Goal: Transaction & Acquisition: Purchase product/service

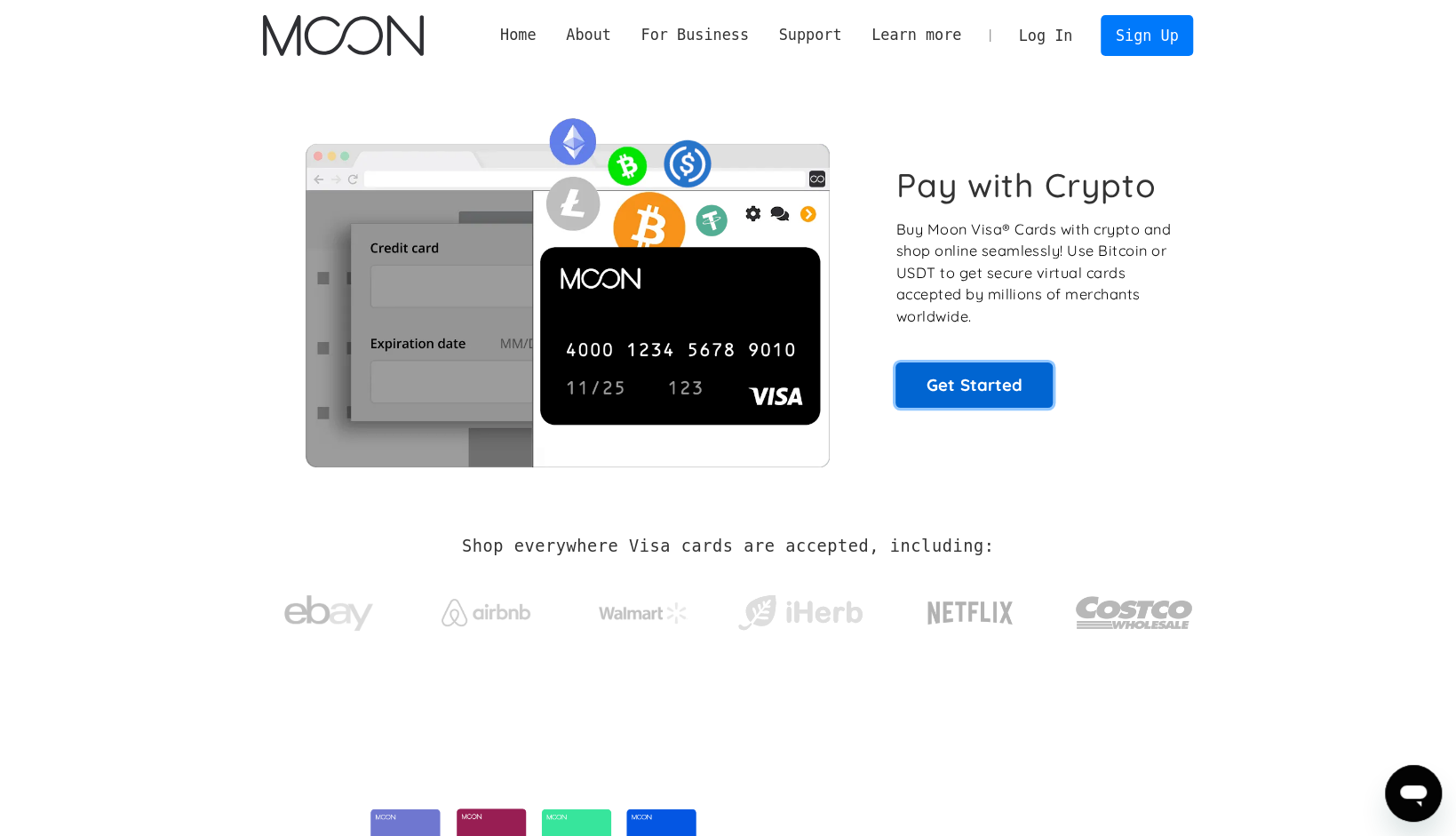
click at [988, 389] on link "Get Started" at bounding box center [975, 384] width 158 height 44
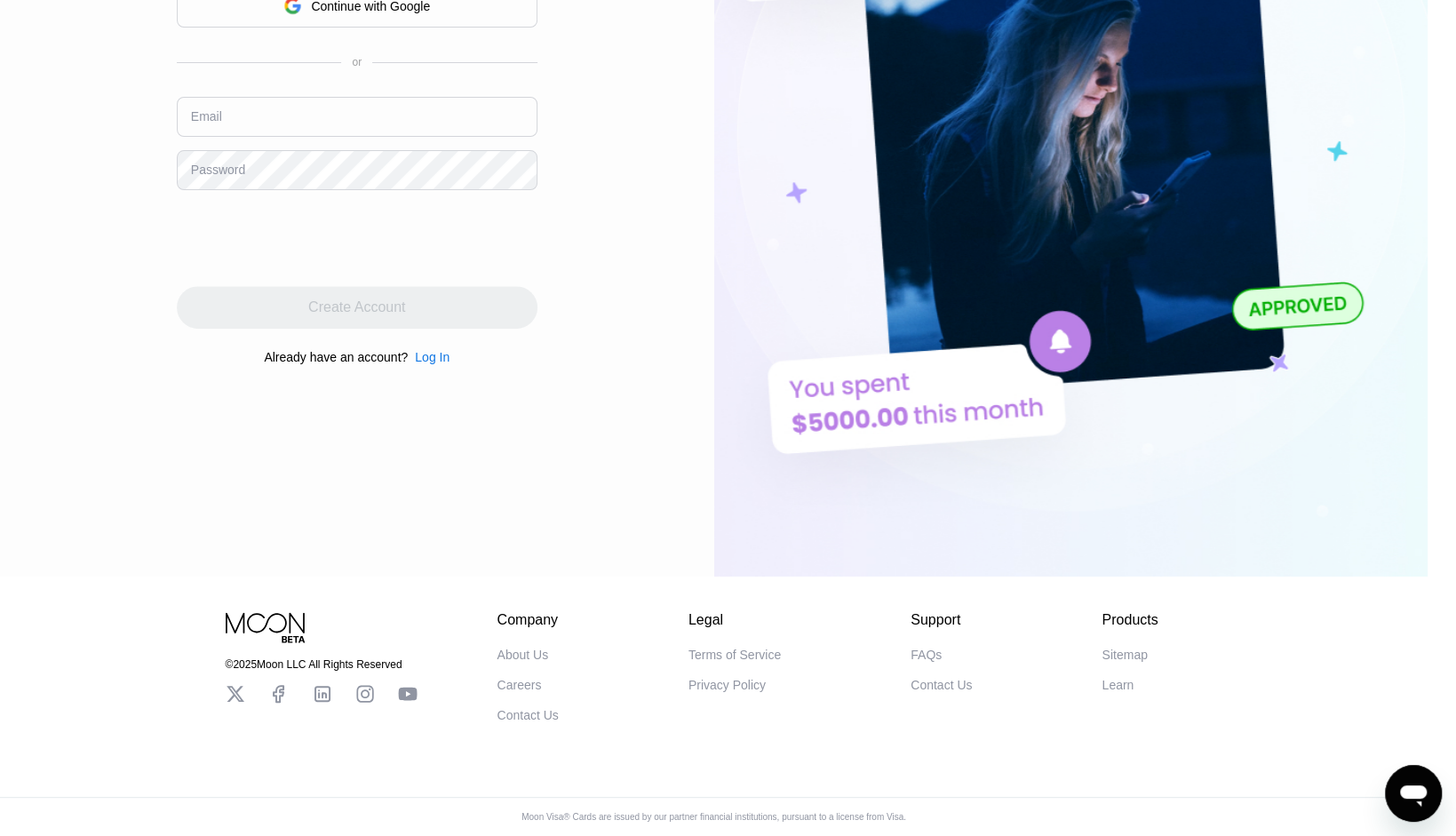
scroll to position [89, 0]
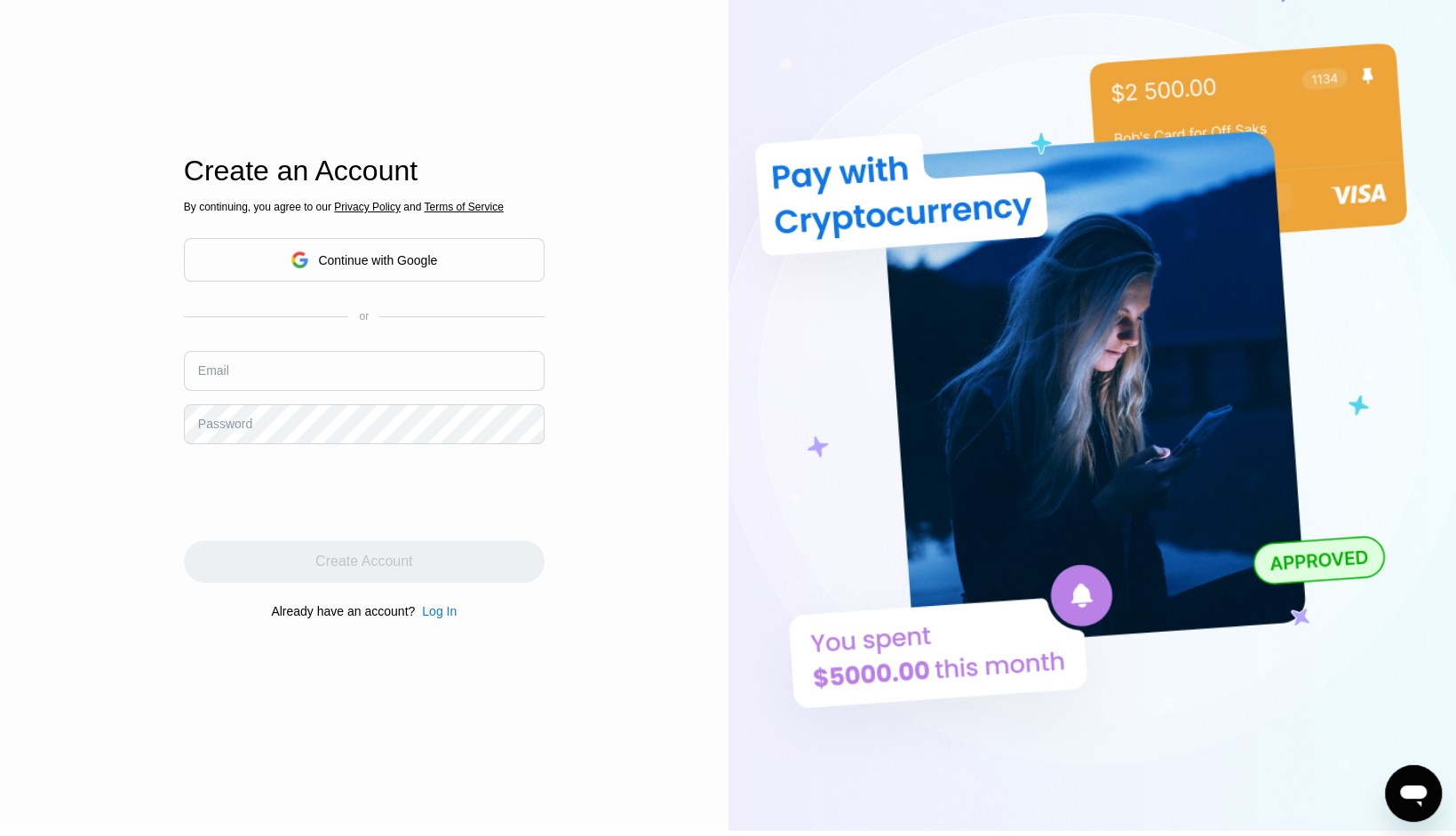
click at [363, 256] on div "Continue with Google" at bounding box center [377, 260] width 119 height 14
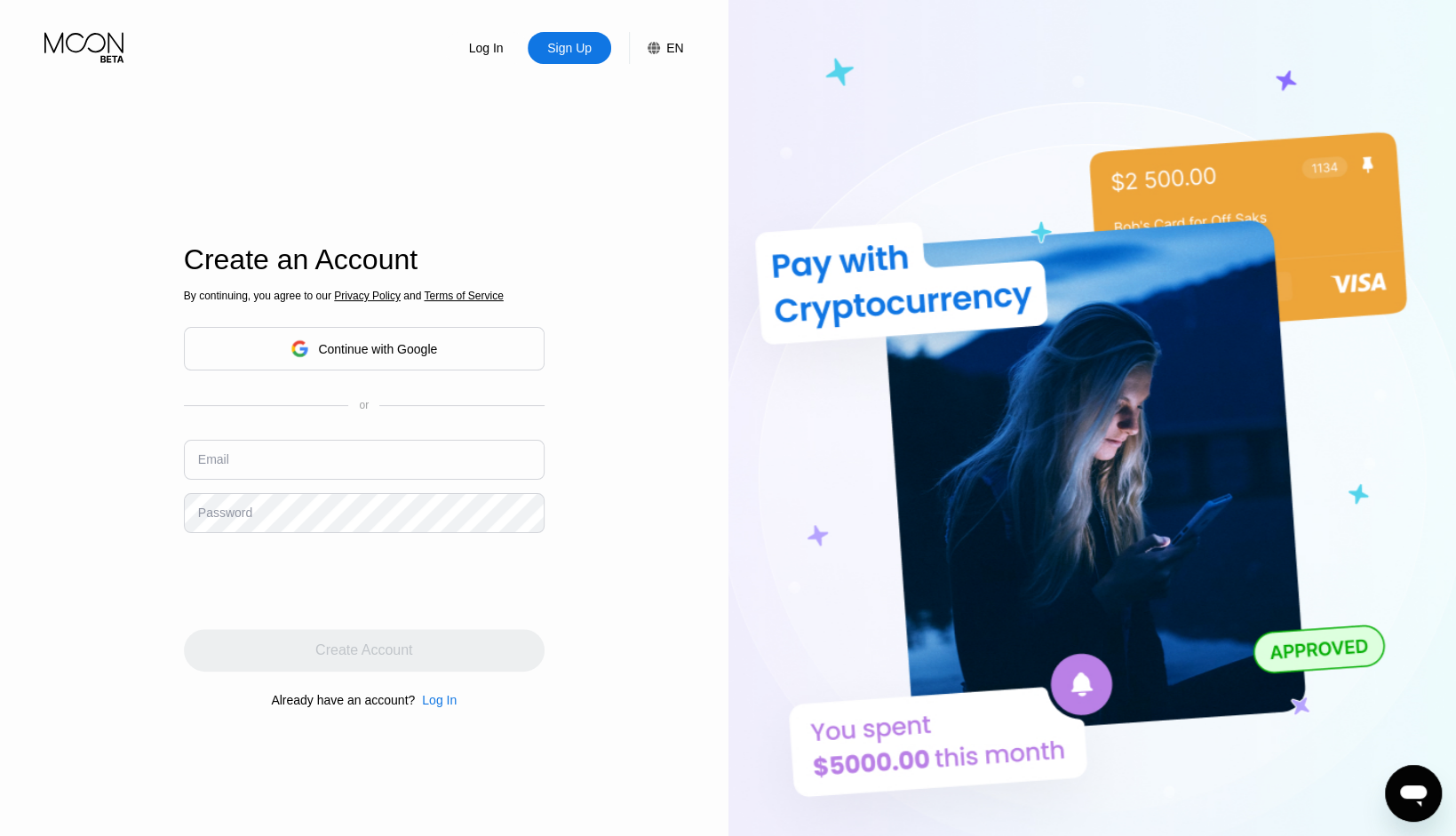
click at [267, 461] on input "text" at bounding box center [364, 459] width 361 height 40
type input "[EMAIL_ADDRESS][DOMAIN_NAME]"
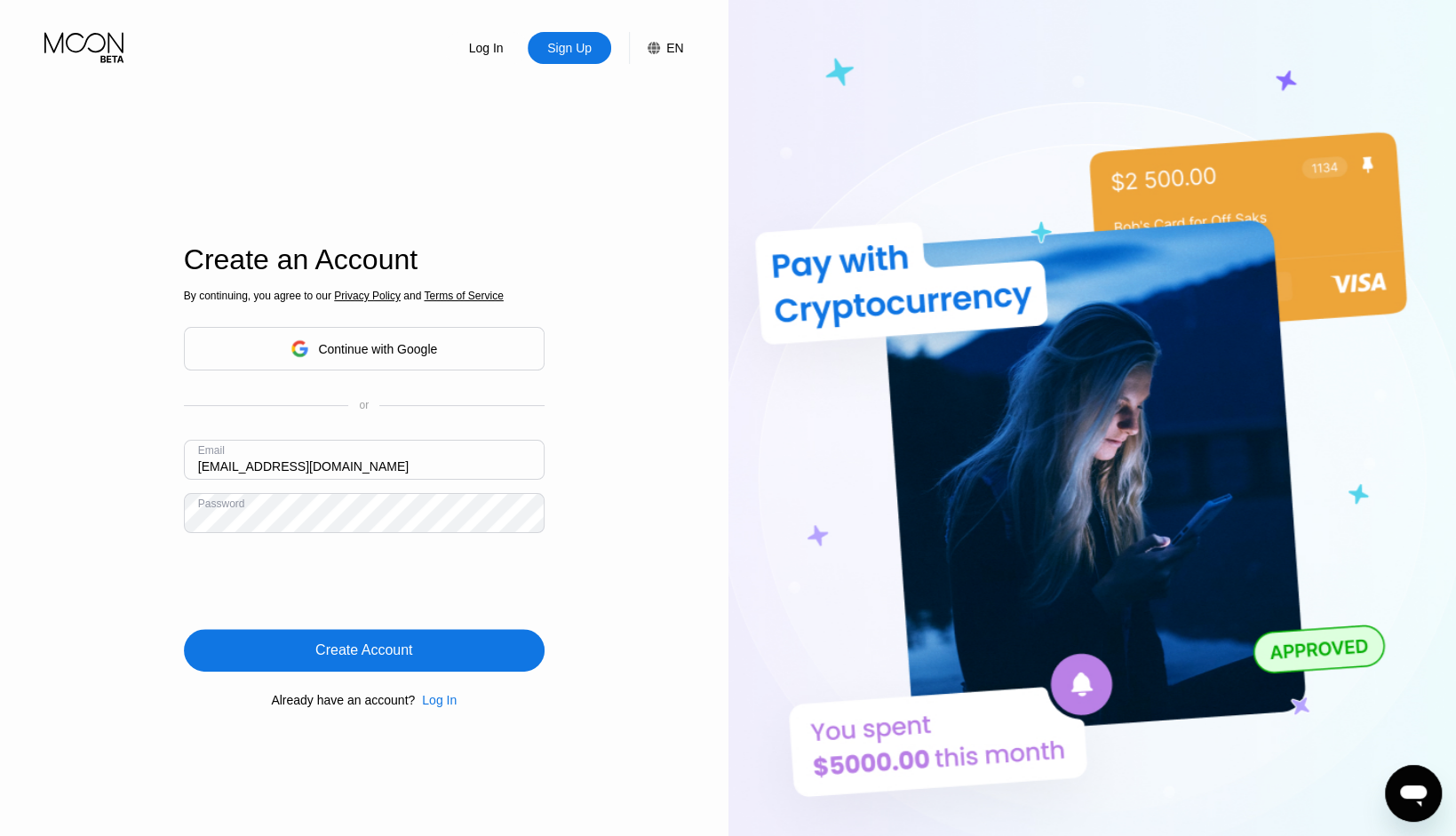
click at [381, 651] on div "Create Account" at bounding box center [363, 650] width 97 height 18
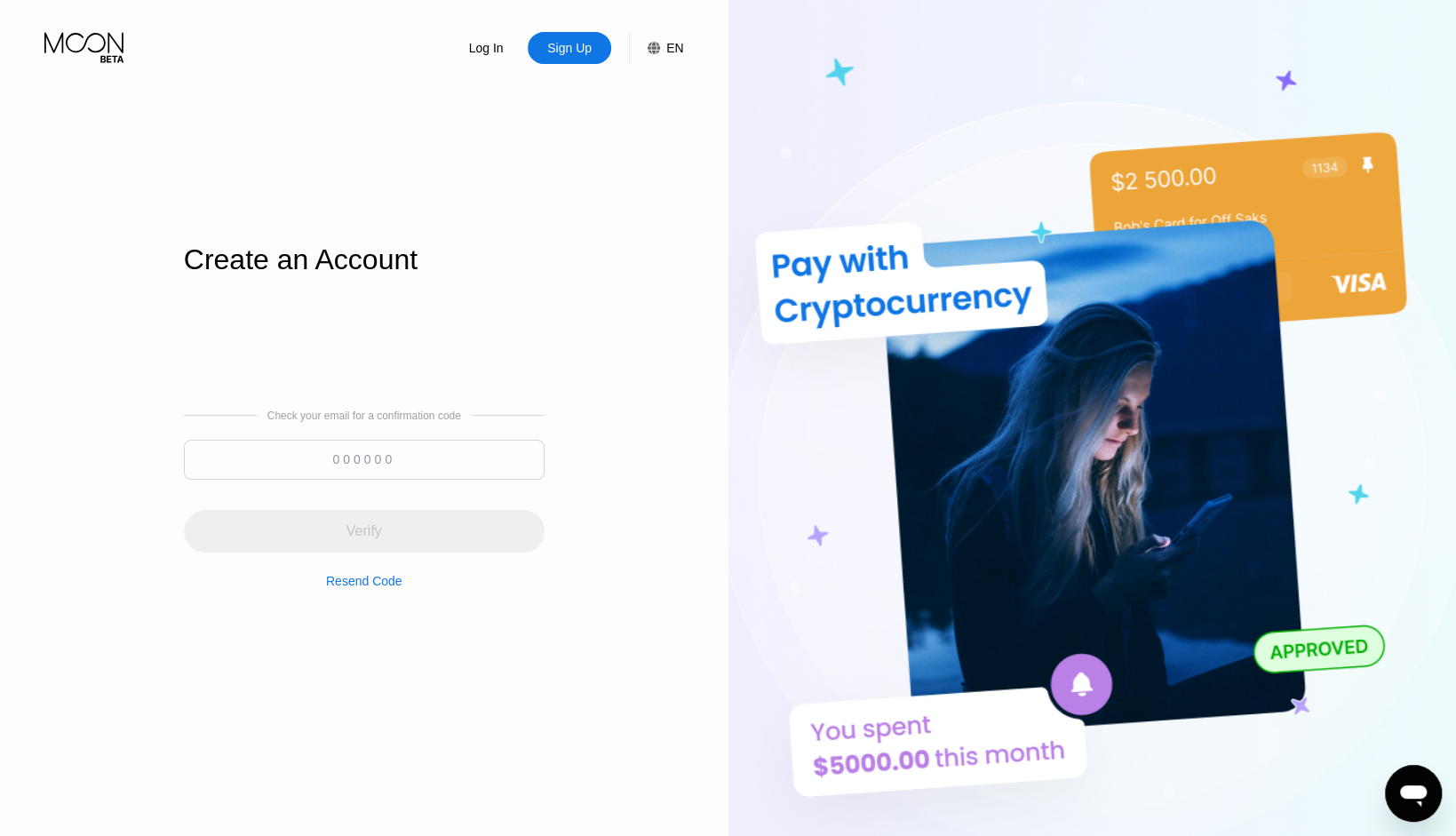
click at [281, 463] on input at bounding box center [364, 459] width 361 height 40
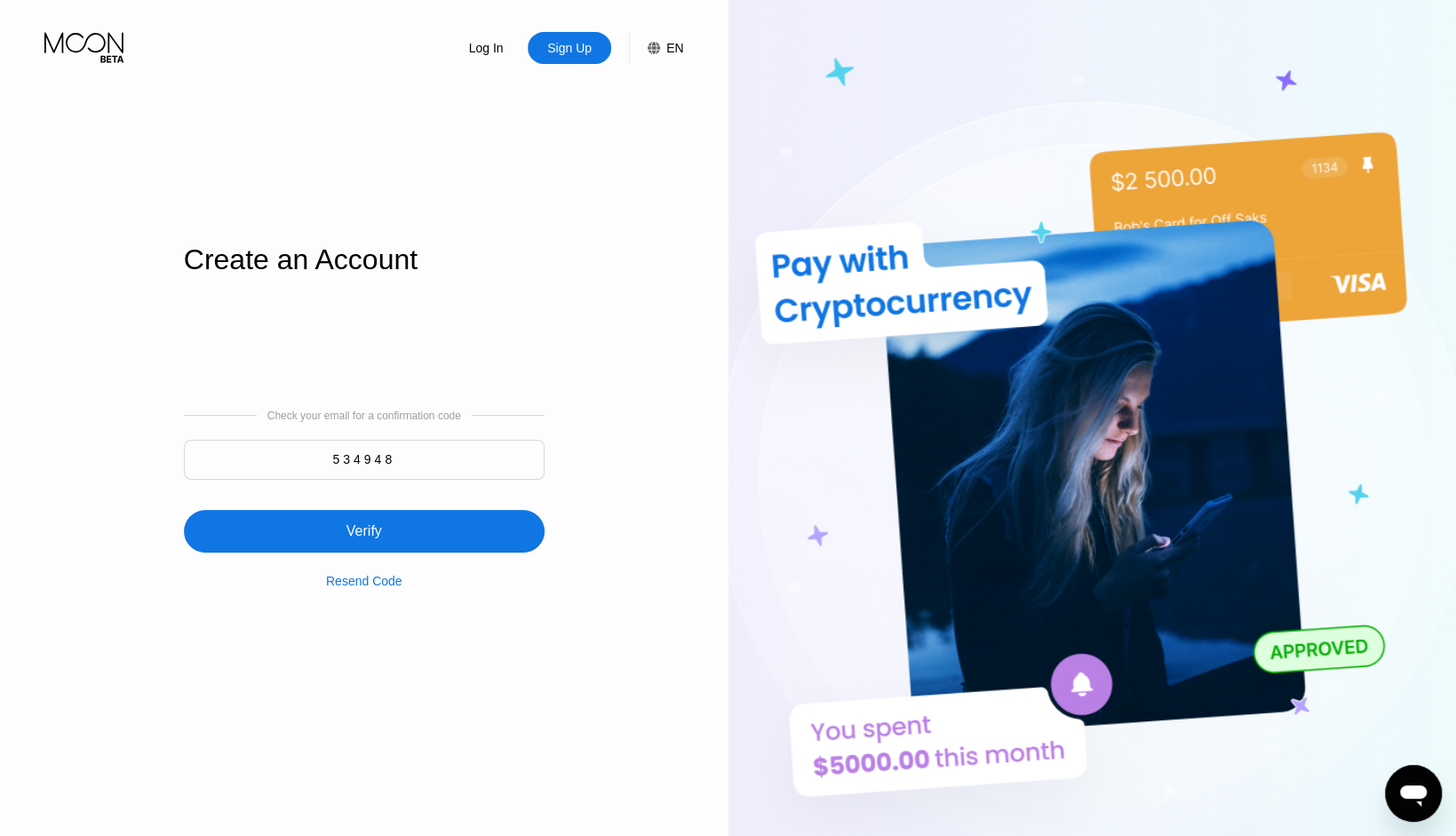
type input "534948"
click at [389, 535] on div "Verify" at bounding box center [364, 531] width 361 height 43
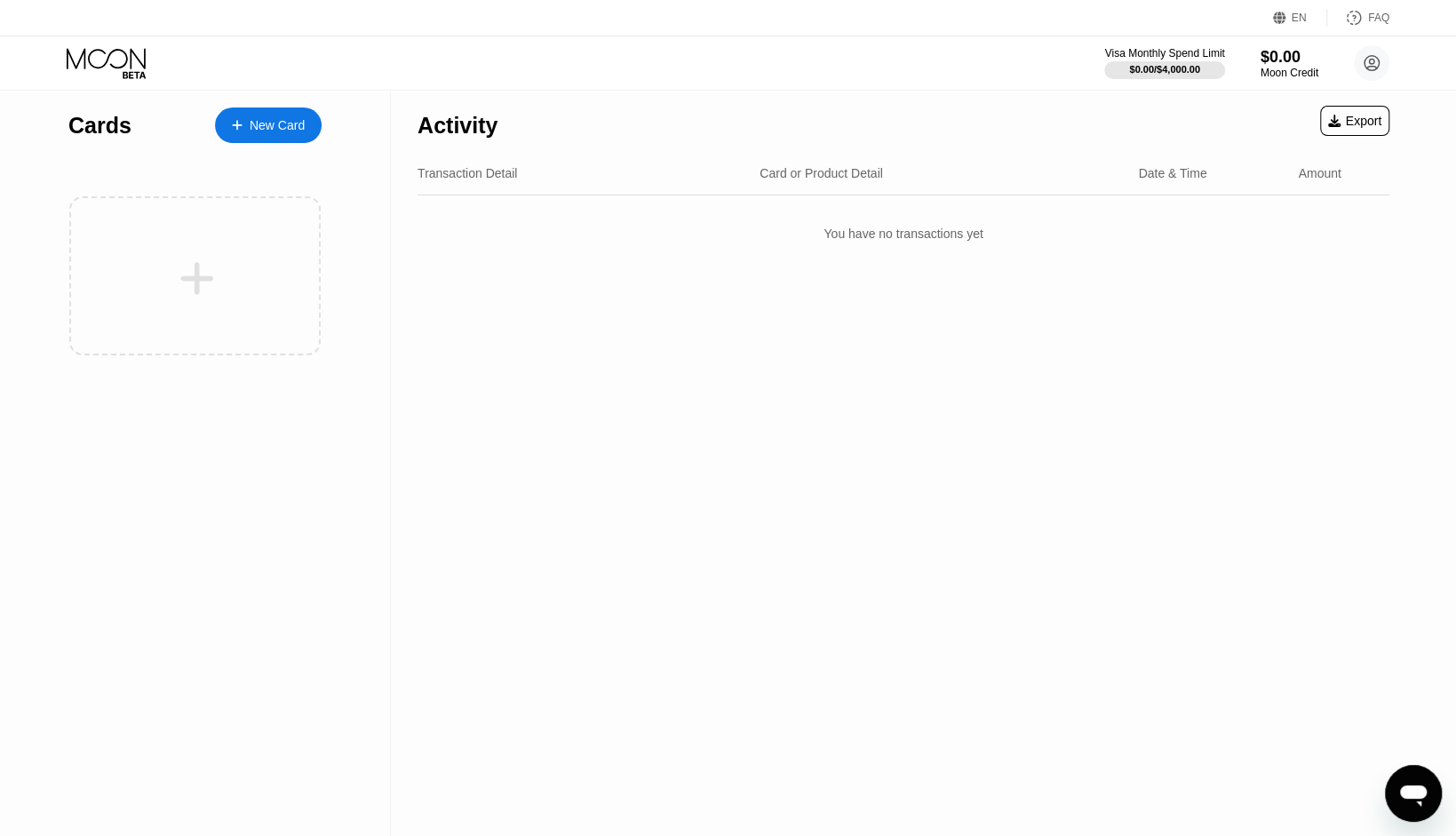
click at [273, 123] on div "New Card" at bounding box center [277, 125] width 55 height 15
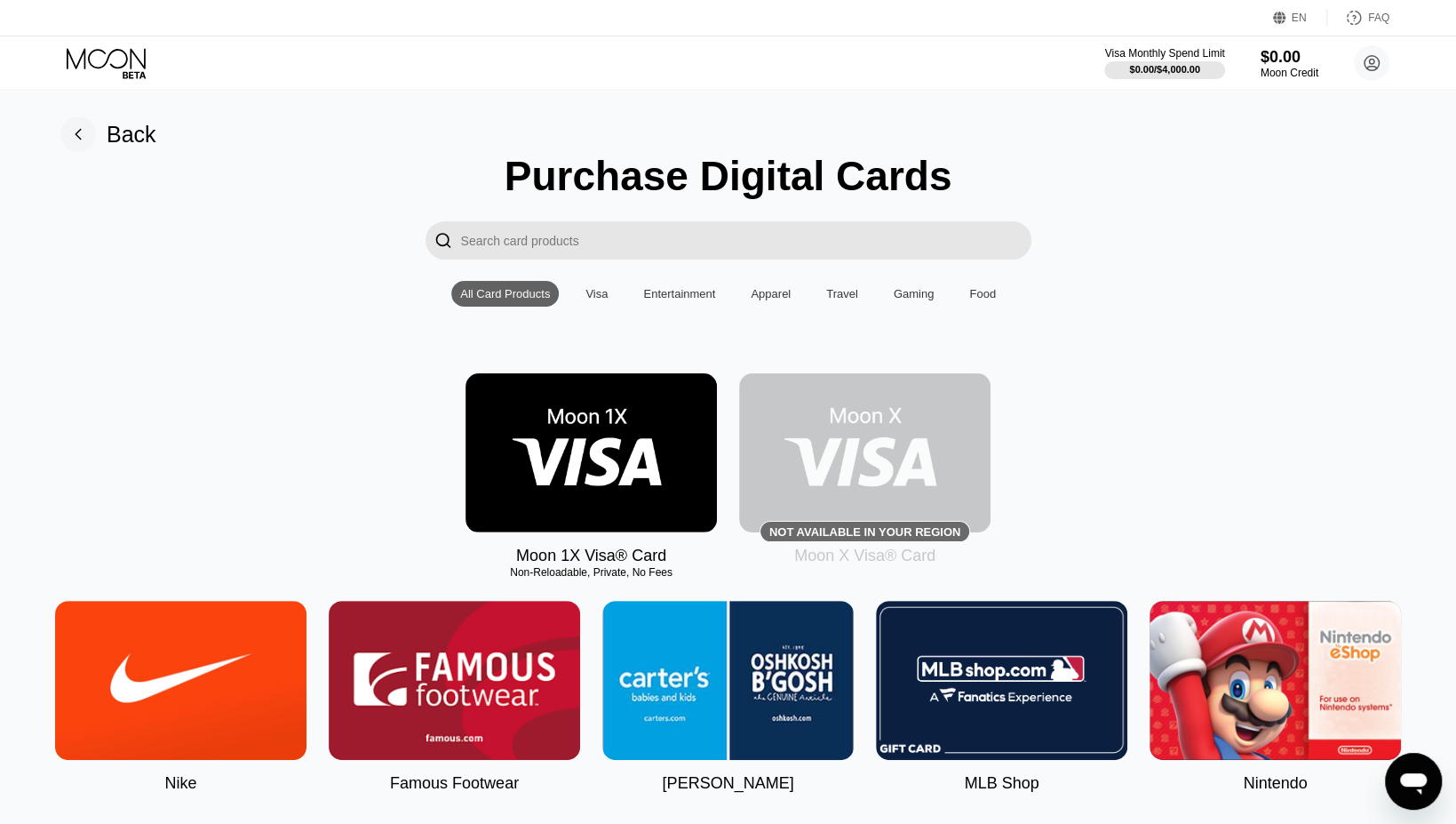
click at [547, 247] on input "Search card products" at bounding box center [747, 240] width 571 height 38
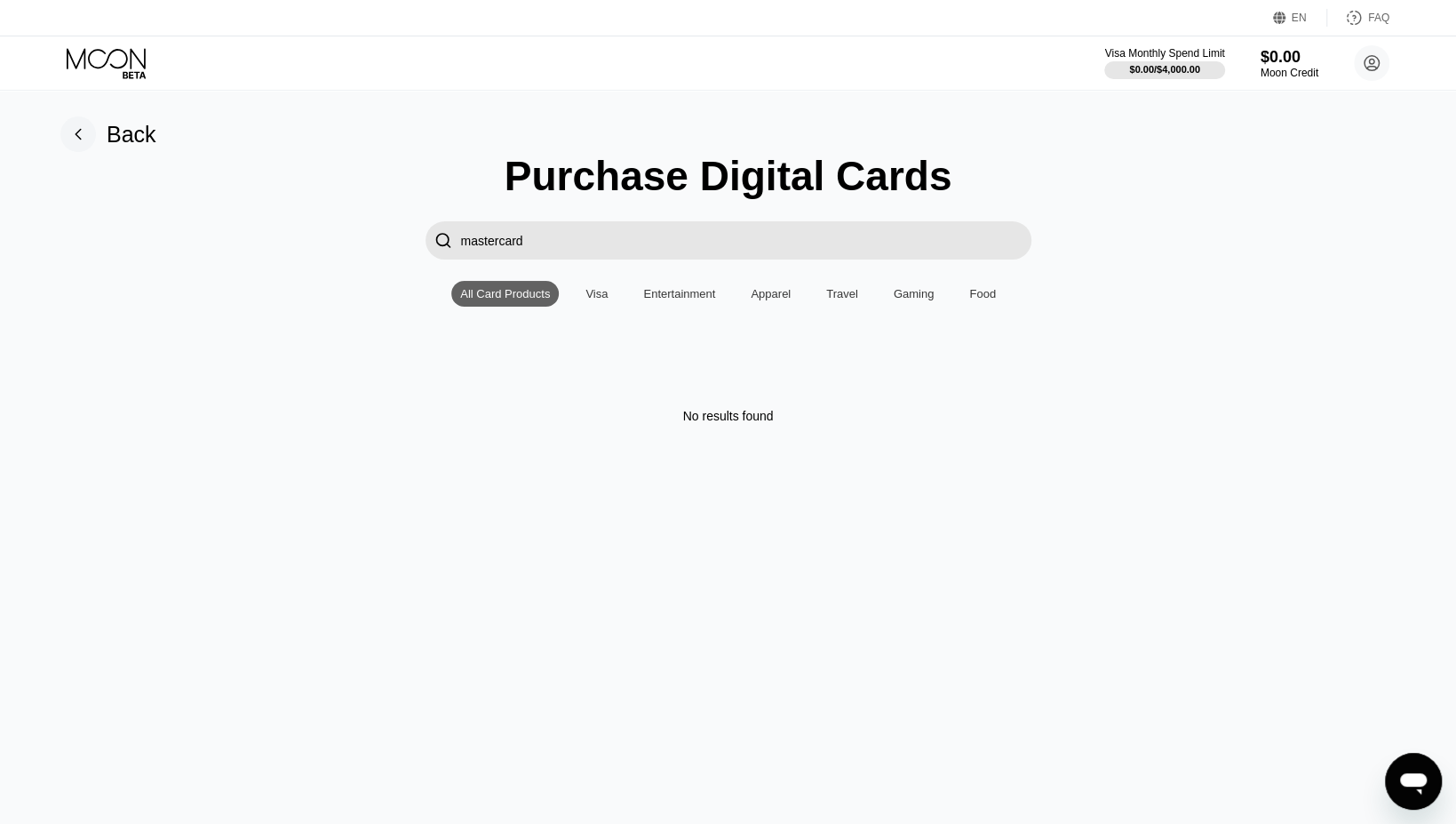
type input "mastercard"
drag, startPoint x: 551, startPoint y: 247, endPoint x: 434, endPoint y: 241, distance: 117.2
click at [435, 243] on div " mastercard" at bounding box center [728, 240] width 606 height 38
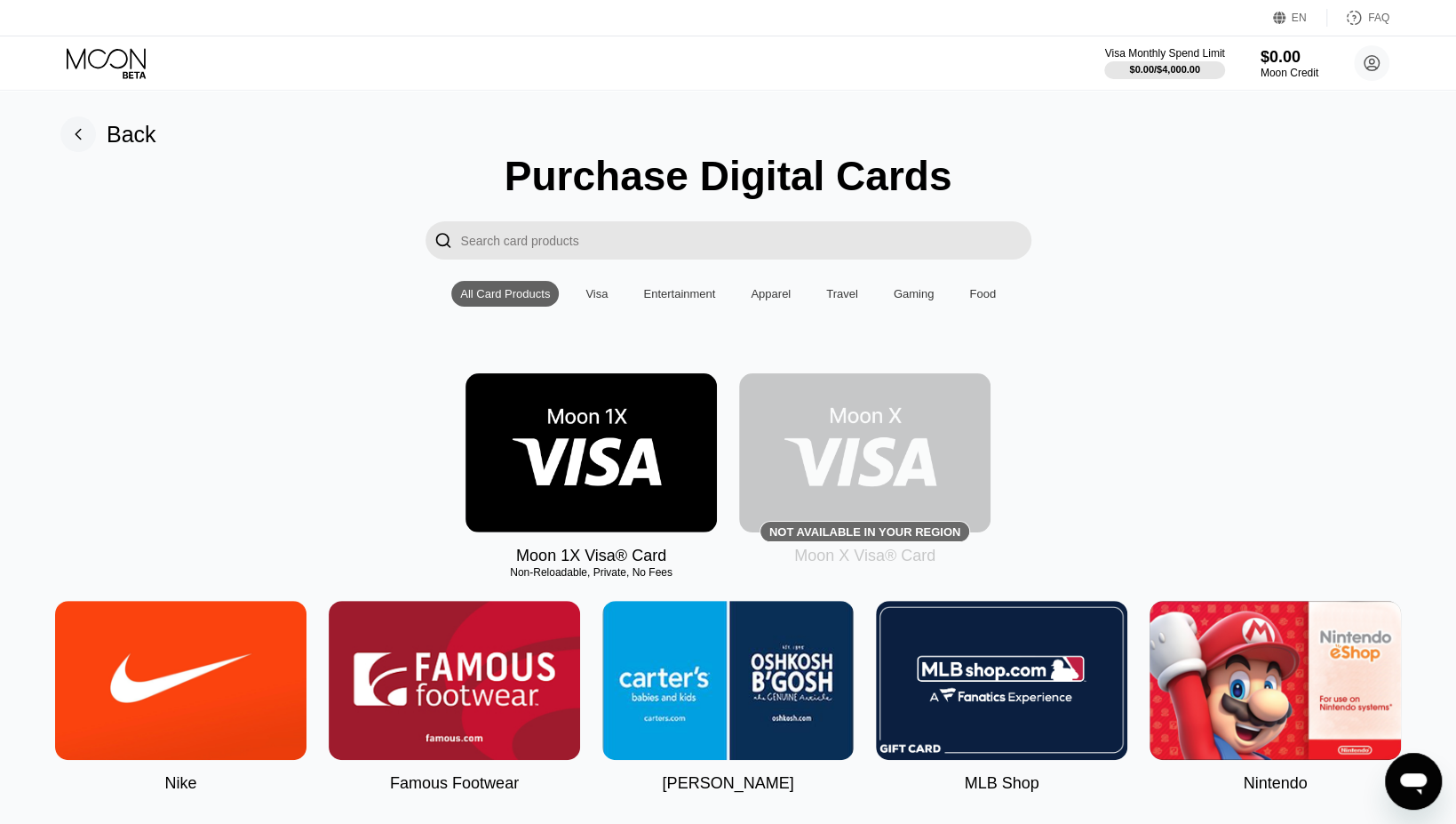
click at [594, 300] on div "Visa" at bounding box center [596, 294] width 23 height 14
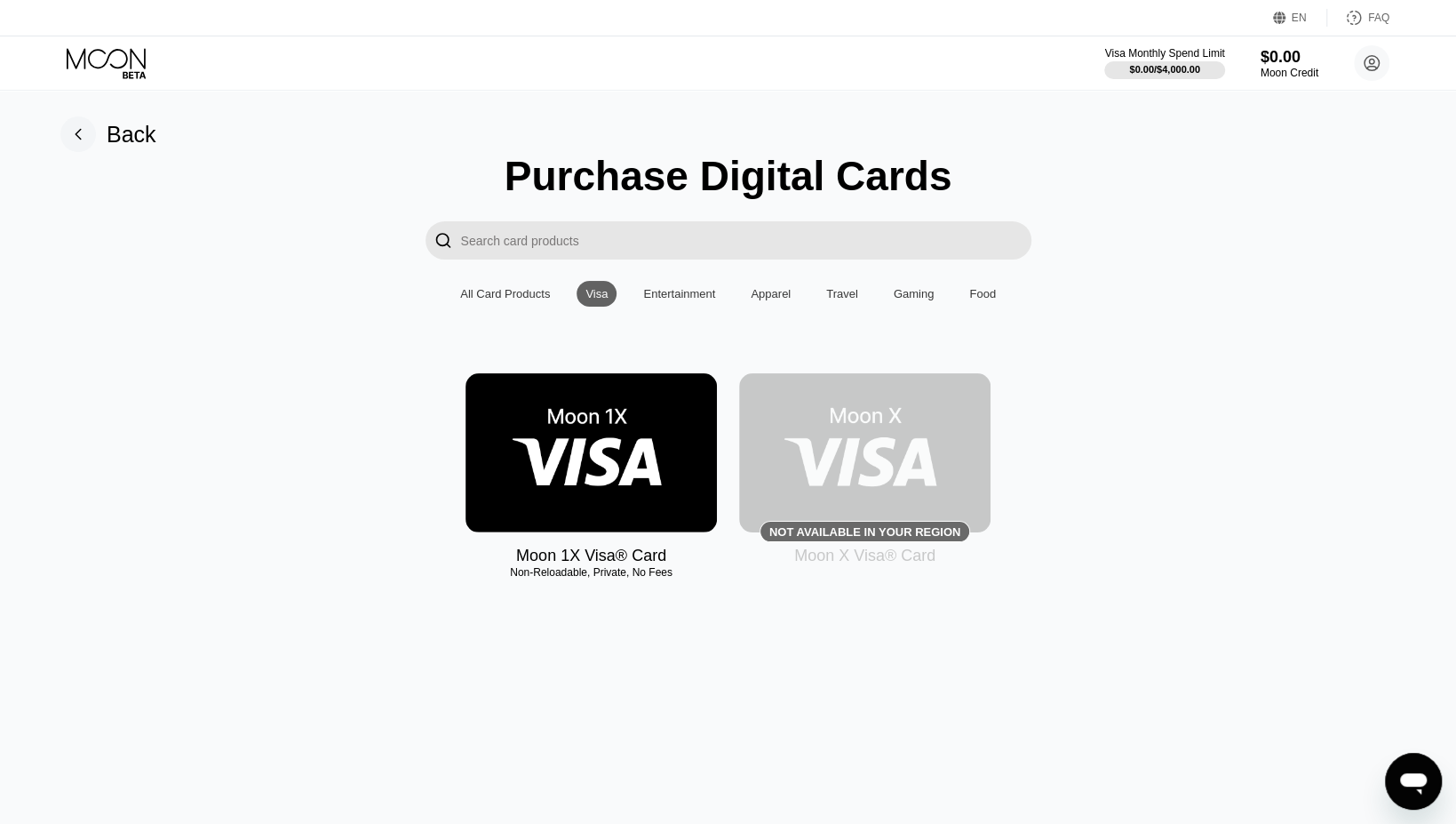
click at [605, 451] on img at bounding box center [592, 453] width 252 height 160
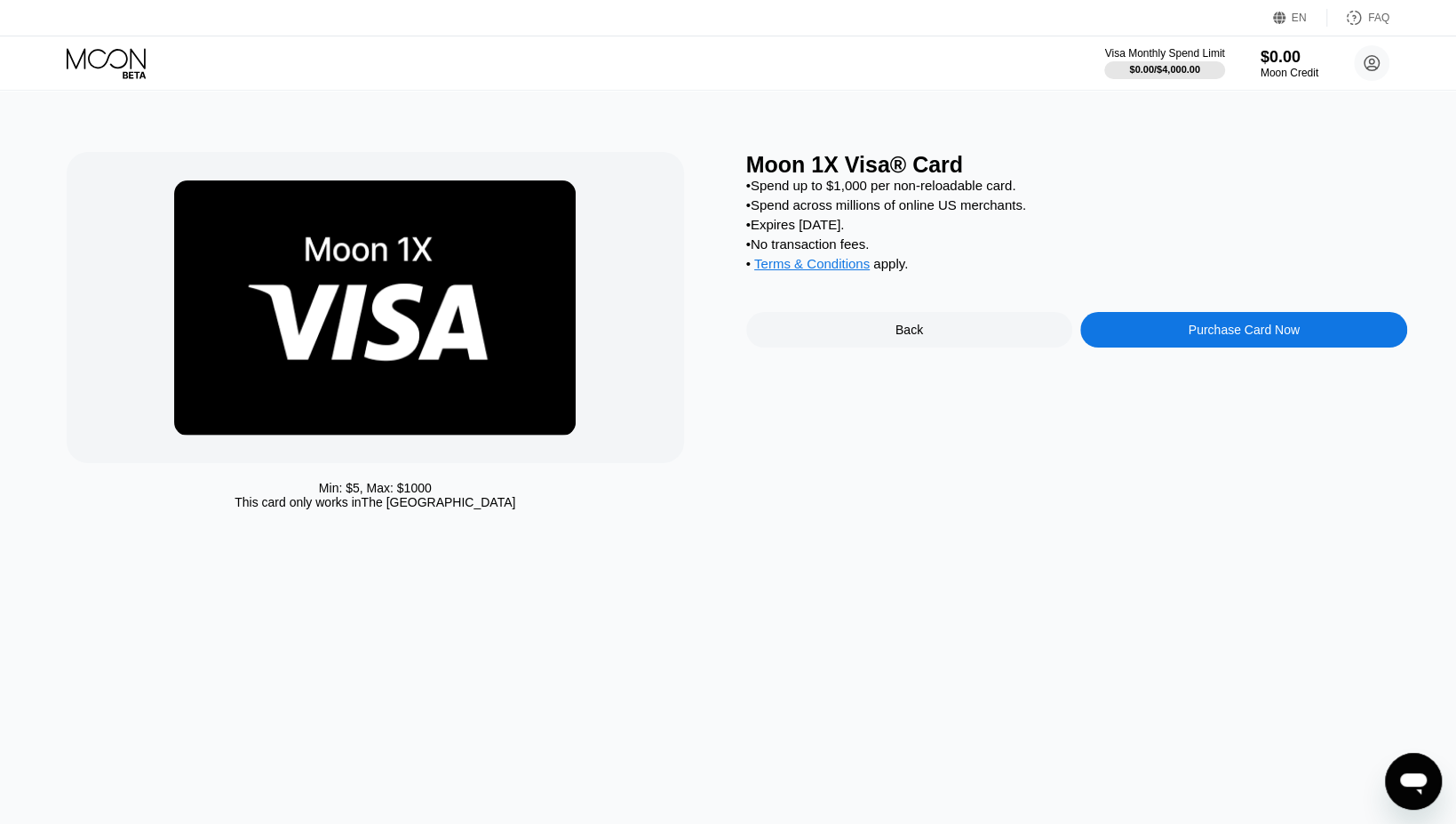
click at [1241, 337] on div "Purchase Card Now" at bounding box center [1244, 330] width 111 height 15
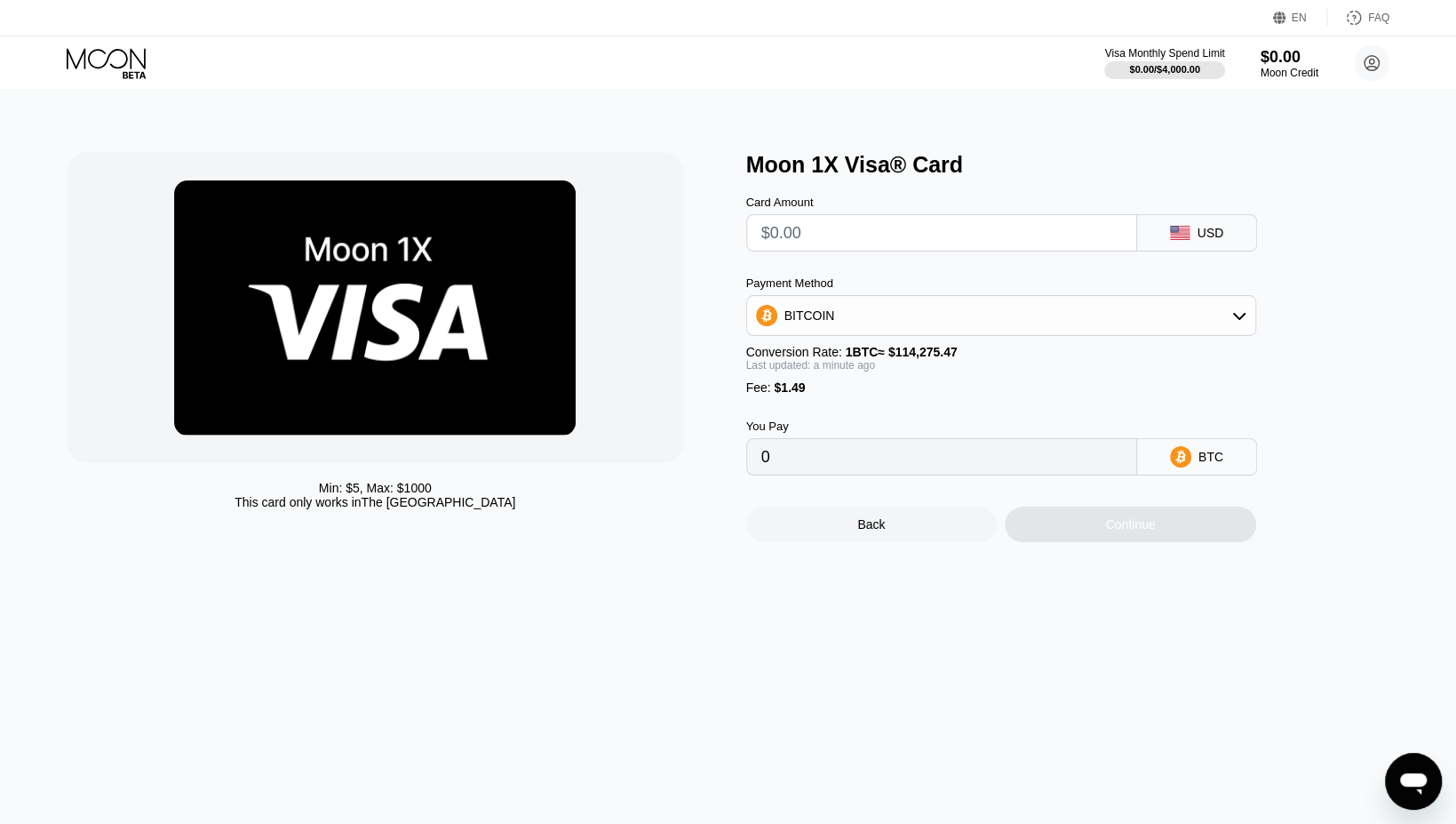
click at [1237, 320] on icon at bounding box center [1239, 316] width 13 height 7
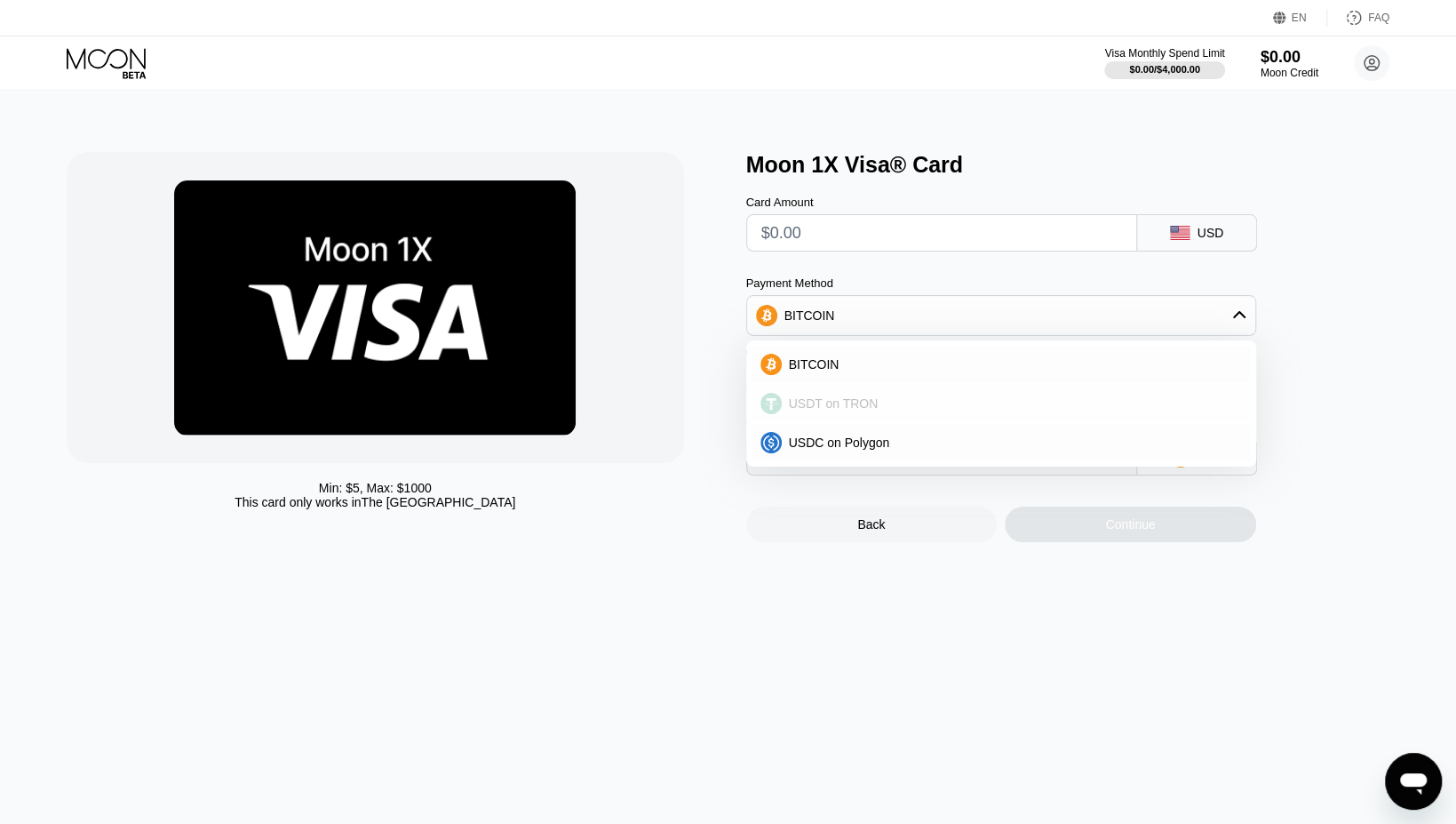
click at [853, 406] on span "USDT on TRON" at bounding box center [834, 403] width 90 height 15
type input "0.00"
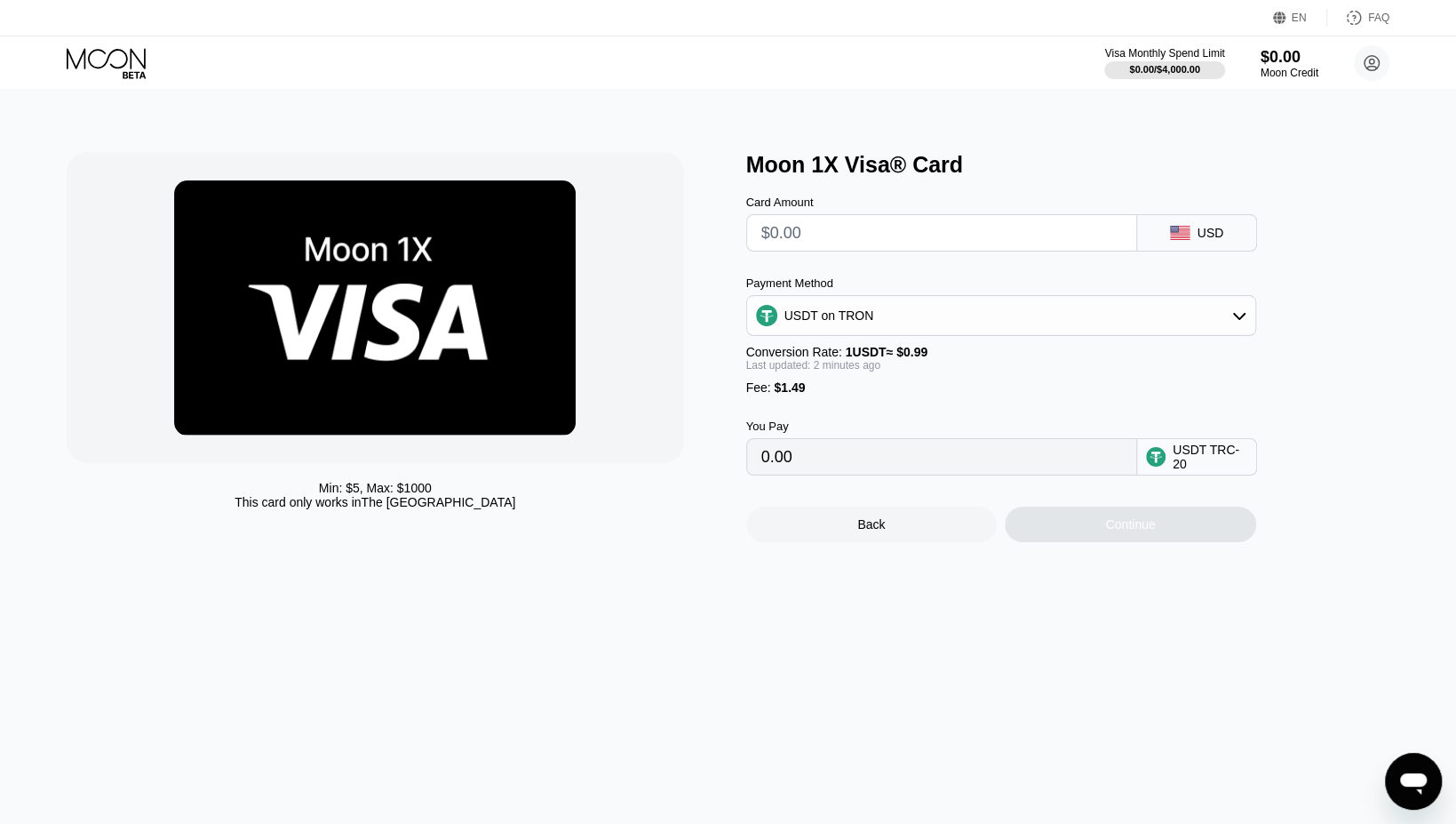
click at [811, 236] on input "text" at bounding box center [941, 232] width 361 height 35
type input "$1"
type input "2.52"
type input "$10"
type input "11.61"
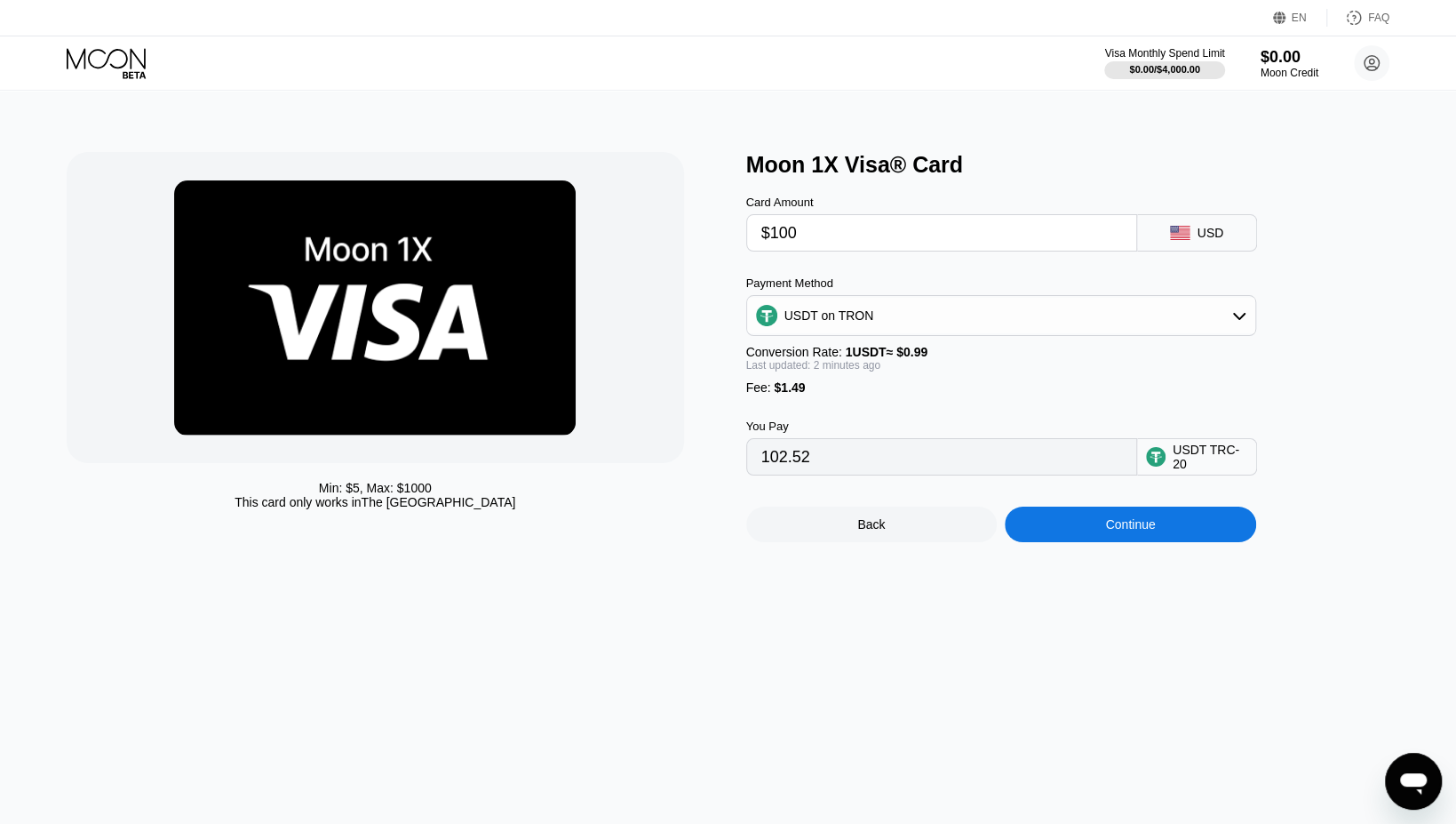
type input "$100"
